Goal: Find specific page/section: Find specific page/section

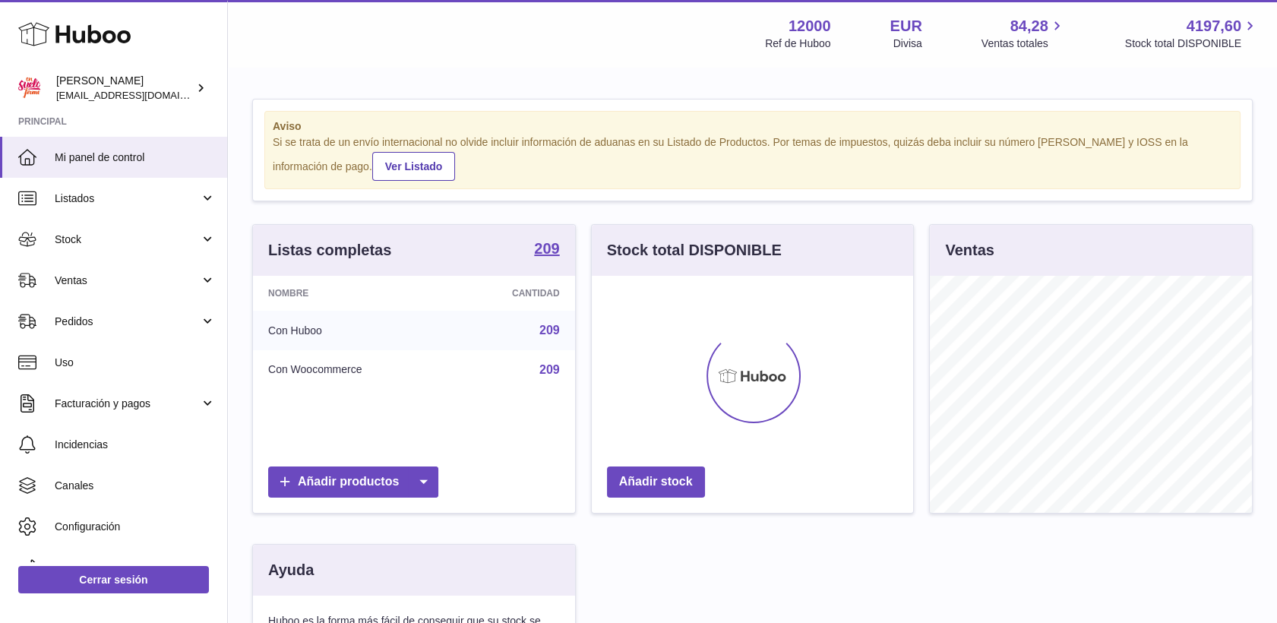
scroll to position [237, 322]
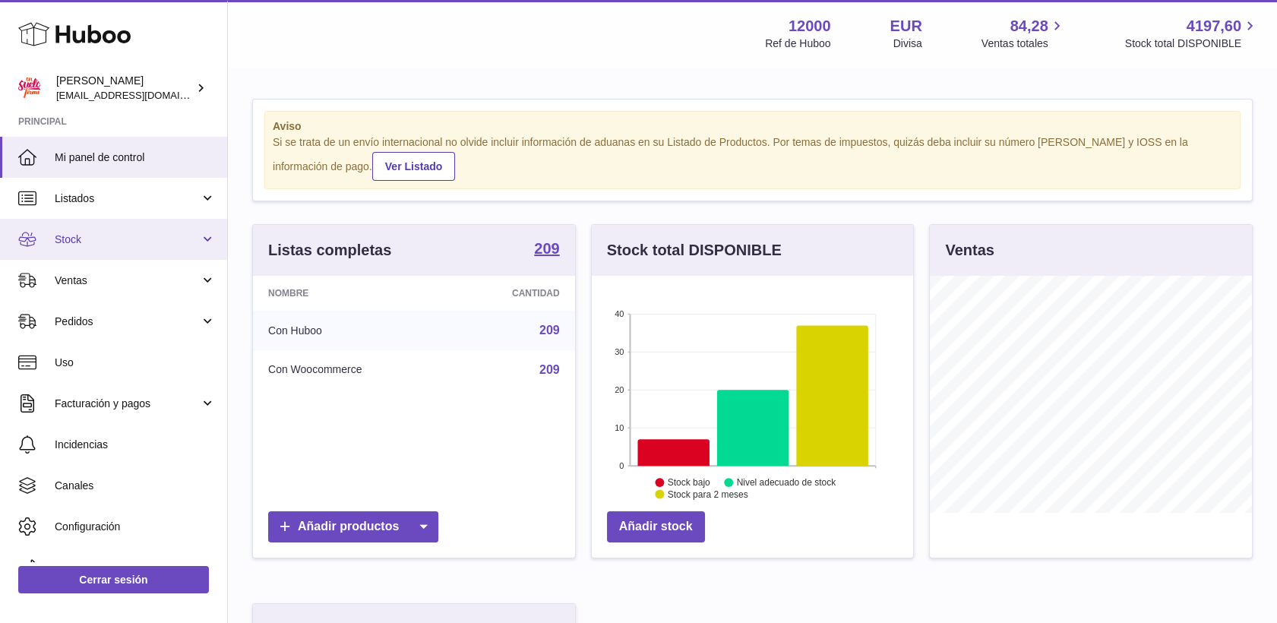
click at [67, 237] on span "Stock" at bounding box center [127, 239] width 145 height 14
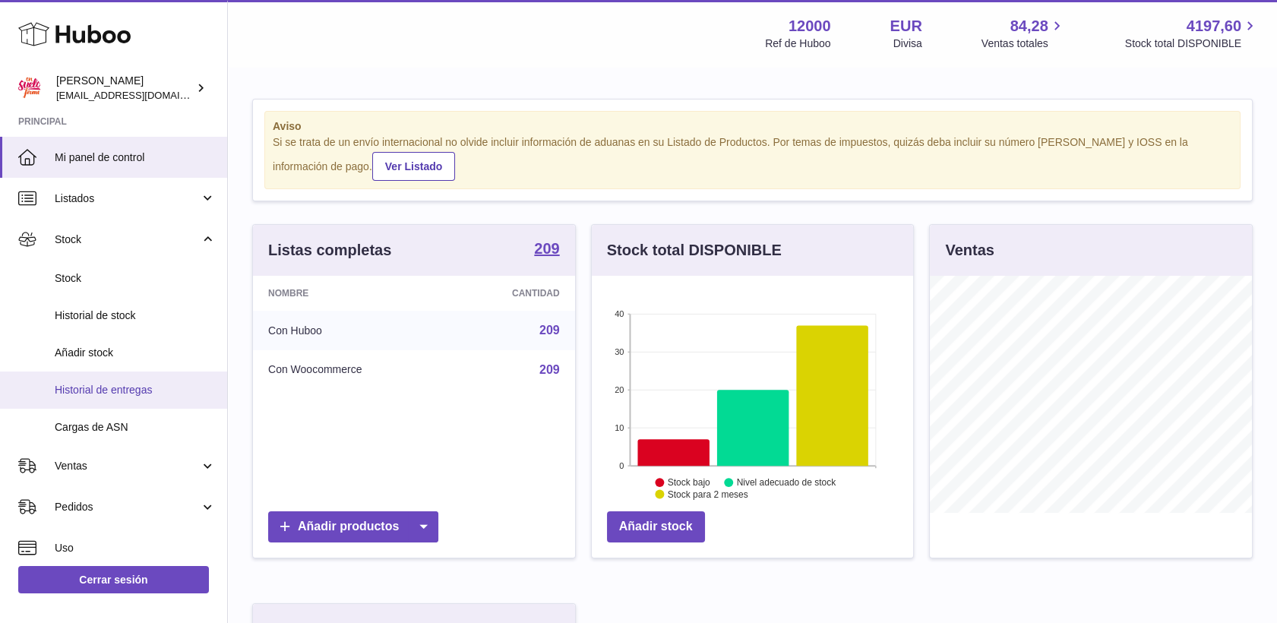
click at [89, 392] on span "Historial de entregas" at bounding box center [135, 390] width 161 height 14
